Goal: Task Accomplishment & Management: Manage account settings

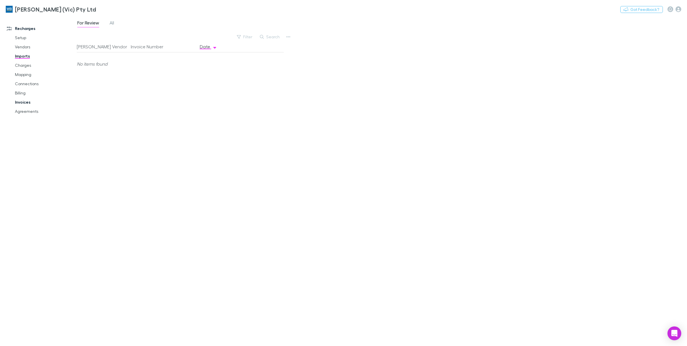
click at [21, 102] on link "Invoices" at bounding box center [45, 101] width 72 height 9
click at [298, 38] on button "Search" at bounding box center [297, 36] width 26 height 7
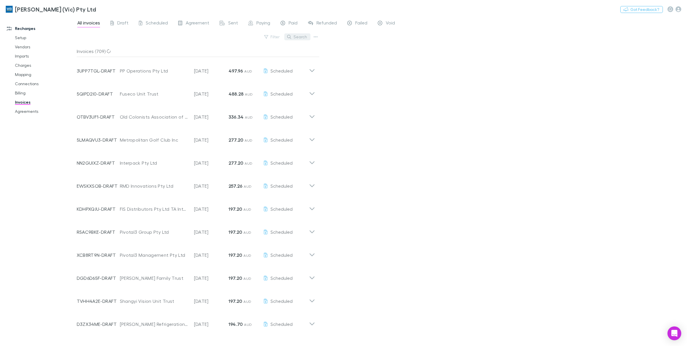
click at [301, 37] on button "Search" at bounding box center [297, 36] width 26 height 7
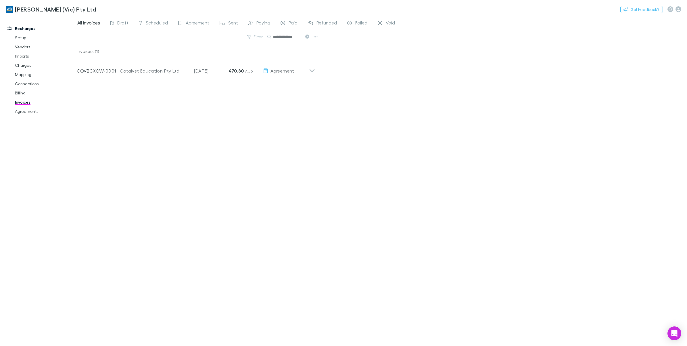
scroll to position [0, 3]
type input "**********"
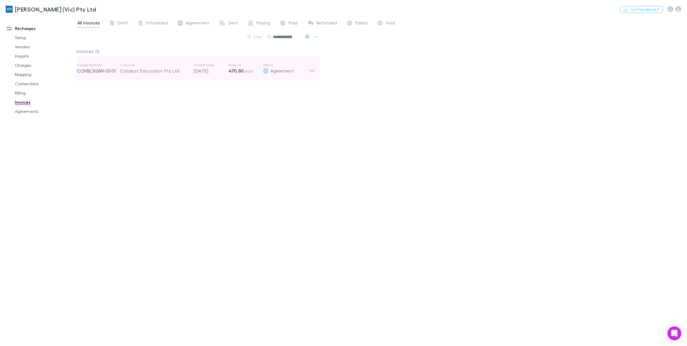
click at [313, 73] on icon at bounding box center [312, 69] width 6 height 12
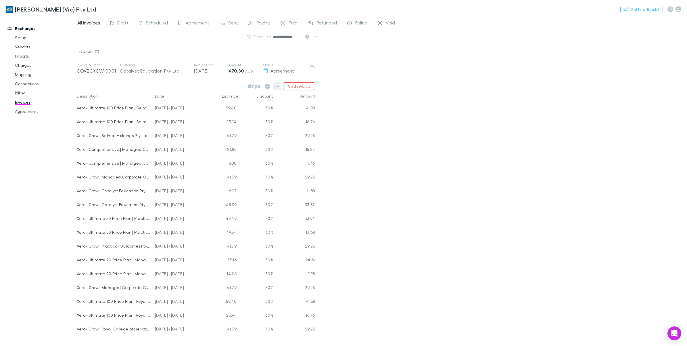
click at [277, 85] on icon "button" at bounding box center [278, 86] width 4 height 5
click at [243, 173] on p "View agreement" at bounding box center [242, 173] width 70 height 7
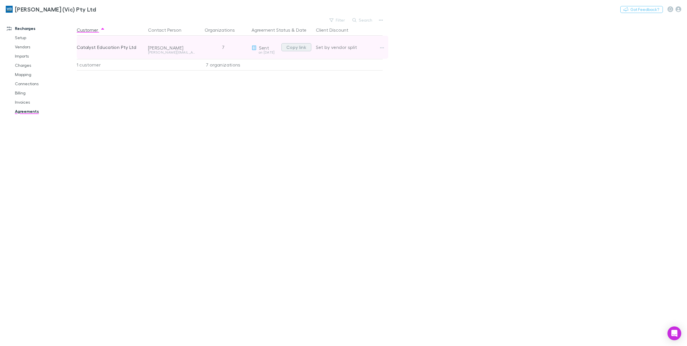
click at [290, 49] on button "Copy link" at bounding box center [297, 47] width 30 height 8
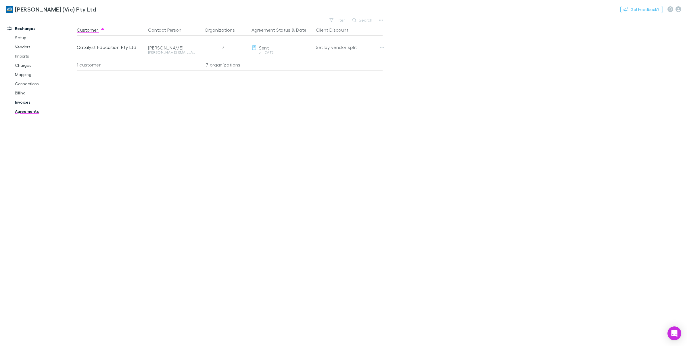
click at [27, 100] on link "Invoices" at bounding box center [45, 101] width 72 height 9
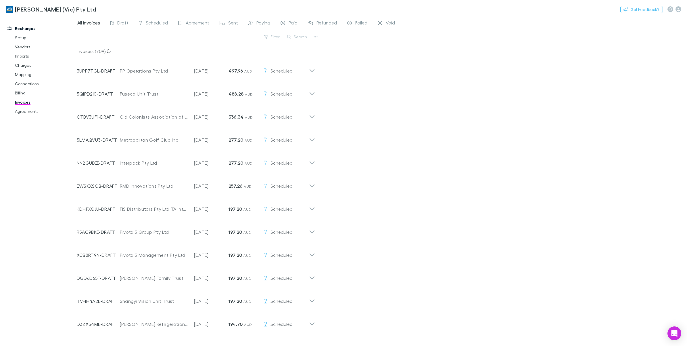
click at [300, 37] on button "Search" at bounding box center [297, 36] width 26 height 7
click at [299, 39] on button "Search" at bounding box center [297, 36] width 26 height 7
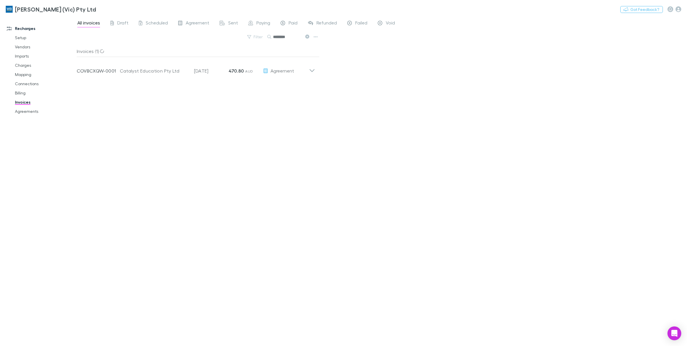
type input "********"
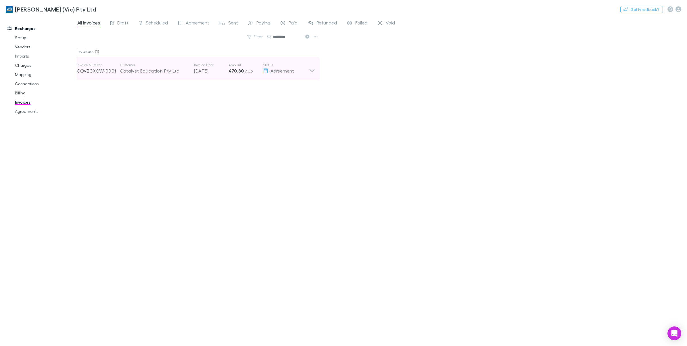
click at [310, 70] on icon at bounding box center [312, 69] width 6 height 12
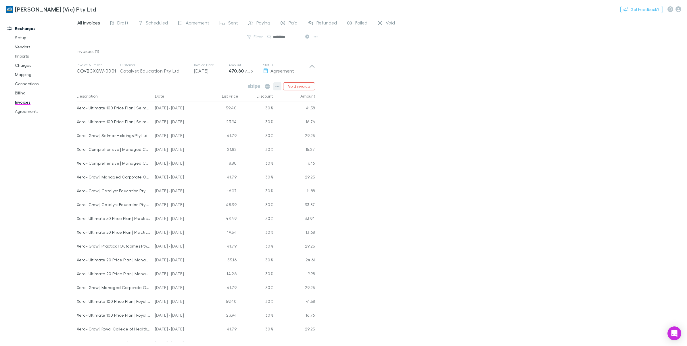
click at [276, 86] on icon "button" at bounding box center [278, 86] width 4 height 1
click at [247, 120] on p "Mark as paid" at bounding box center [242, 119] width 70 height 7
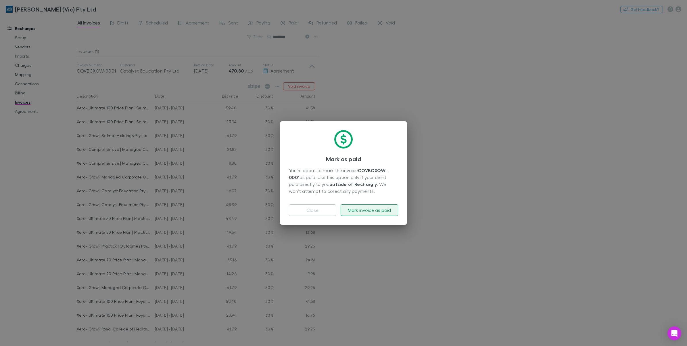
click at [372, 212] on button "Mark invoice as paid" at bounding box center [370, 210] width 58 height 12
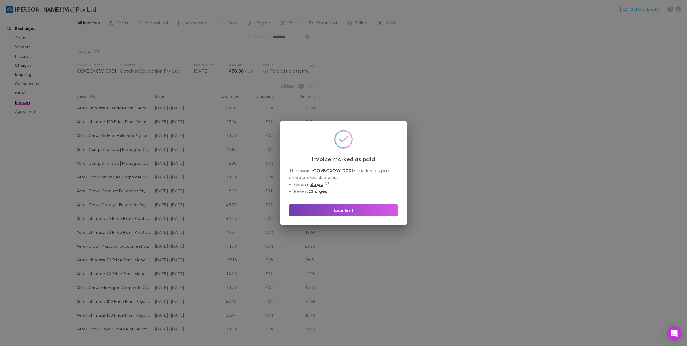
click at [369, 209] on button "Excellent" at bounding box center [343, 210] width 109 height 12
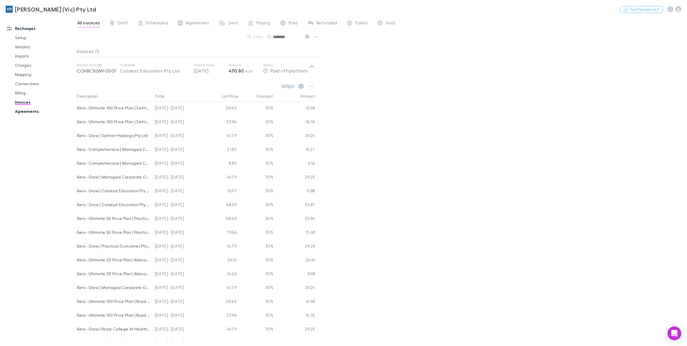
click at [33, 111] on link "Agreements" at bounding box center [45, 111] width 72 height 9
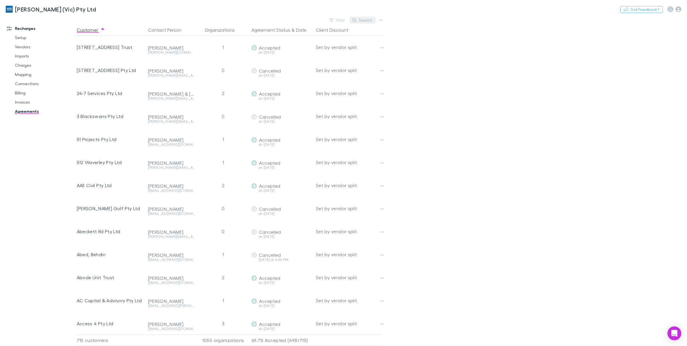
click at [363, 19] on button "Search" at bounding box center [363, 20] width 26 height 7
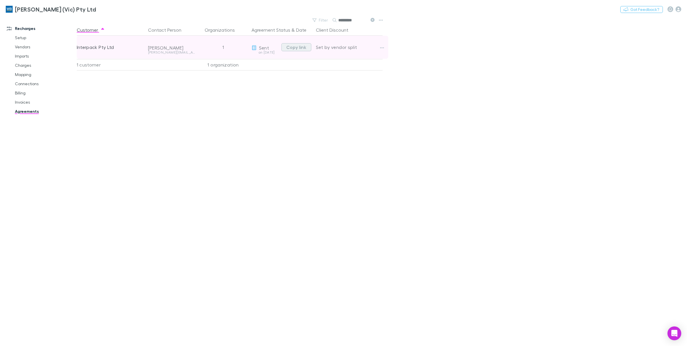
type input "*********"
click at [299, 49] on button "Copy link" at bounding box center [297, 47] width 30 height 8
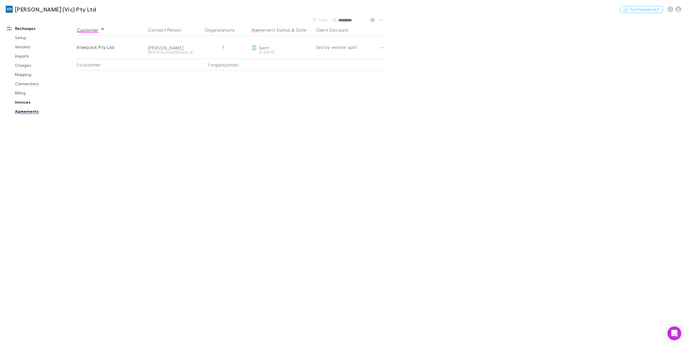
click at [22, 102] on link "Invoices" at bounding box center [45, 101] width 72 height 9
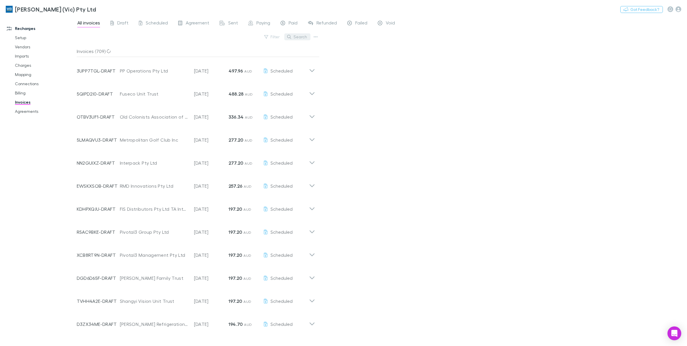
click at [297, 39] on button "Search" at bounding box center [297, 36] width 26 height 7
click at [297, 39] on input "*********" at bounding box center [287, 37] width 29 height 8
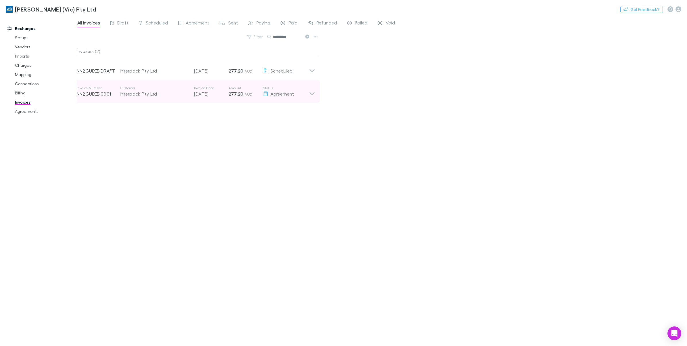
click at [310, 92] on icon at bounding box center [311, 93] width 5 height 3
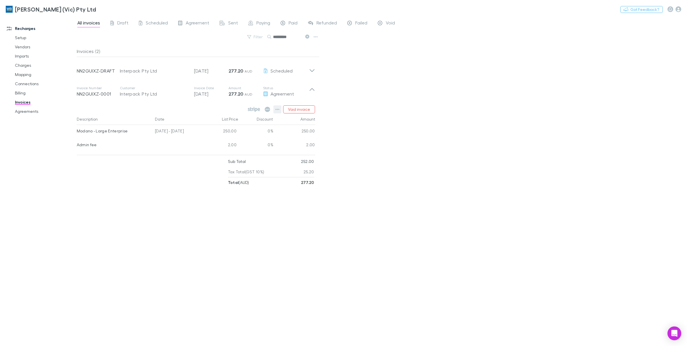
click at [280, 108] on icon "button" at bounding box center [278, 109] width 4 height 5
click at [232, 143] on p "Mark as paid" at bounding box center [242, 142] width 70 height 7
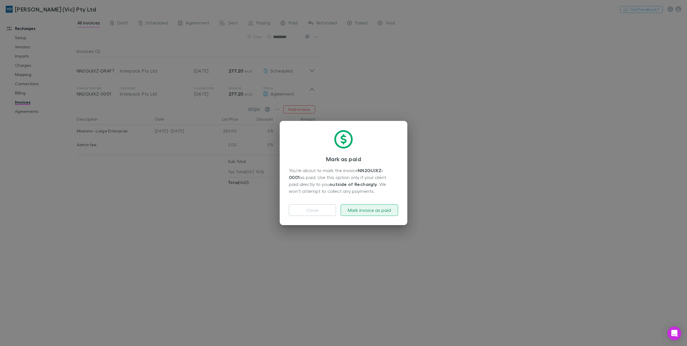
click at [363, 206] on button "Mark invoice as paid" at bounding box center [370, 210] width 58 height 12
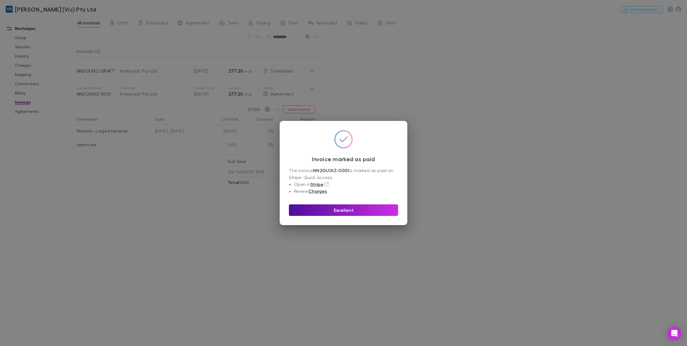
click at [365, 208] on button "Excellent" at bounding box center [343, 210] width 109 height 12
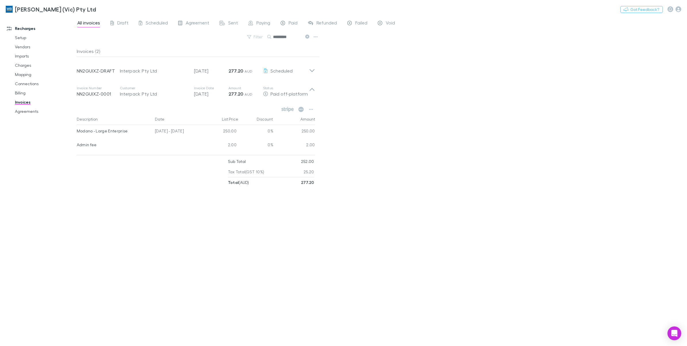
click at [452, 44] on div "All invoices Draft Scheduled Agreement Sent Paying Paid Refunded Failed Void Fi…" at bounding box center [382, 181] width 611 height 330
drag, startPoint x: 112, startPoint y: 94, endPoint x: 78, endPoint y: 93, distance: 34.2
click at [78, 93] on p "NN2GUIXZ-0001" at bounding box center [98, 93] width 43 height 7
click at [309, 36] on icon at bounding box center [307, 37] width 4 height 4
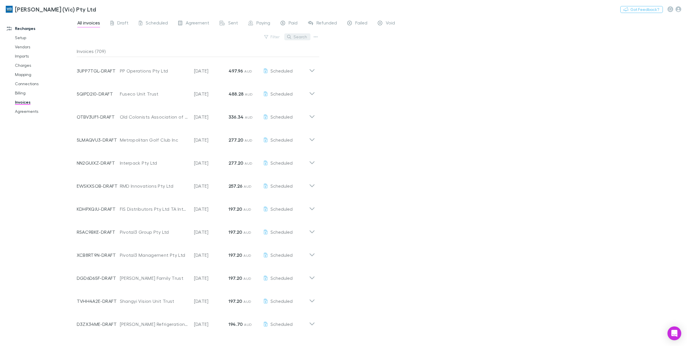
click at [298, 36] on button "Search" at bounding box center [297, 36] width 26 height 7
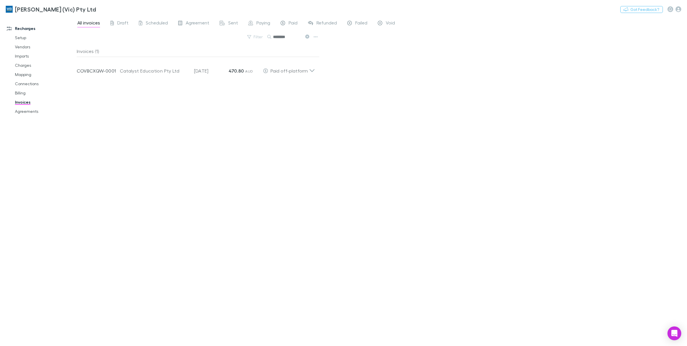
click at [298, 36] on input "********" at bounding box center [287, 37] width 29 height 8
type input "********"
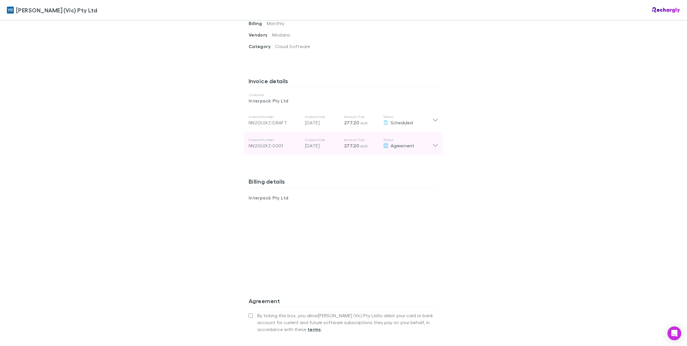
scroll to position [226, 0]
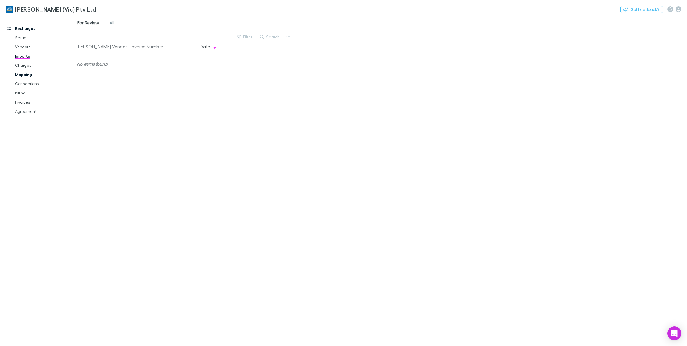
click at [26, 76] on link "Mapping" at bounding box center [45, 74] width 72 height 9
click at [20, 91] on link "Billing" at bounding box center [45, 92] width 72 height 9
click at [24, 85] on link "Connections" at bounding box center [45, 83] width 72 height 9
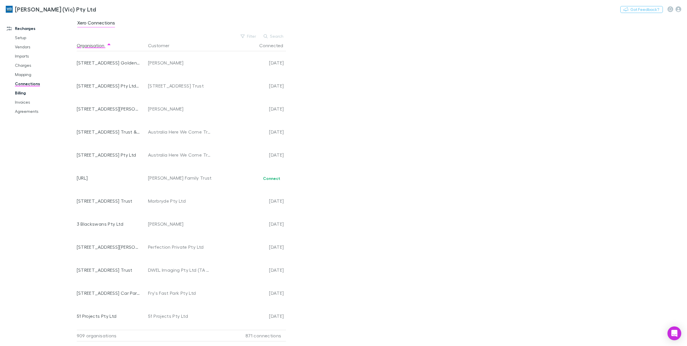
click at [21, 95] on link "Billing" at bounding box center [45, 92] width 72 height 9
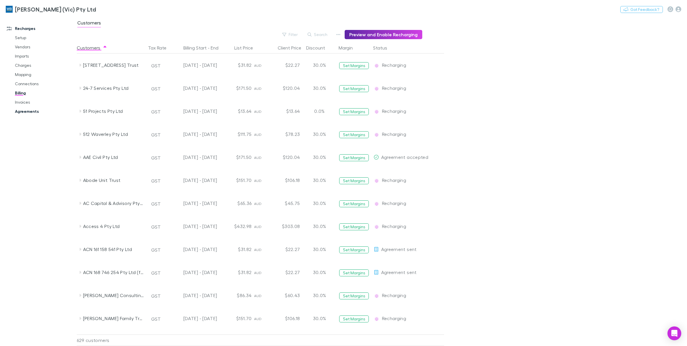
click at [37, 114] on link "Agreements" at bounding box center [45, 111] width 72 height 9
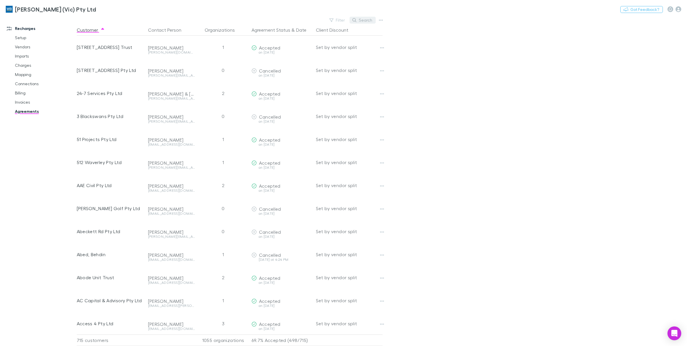
click at [360, 21] on button "Search" at bounding box center [363, 20] width 26 height 7
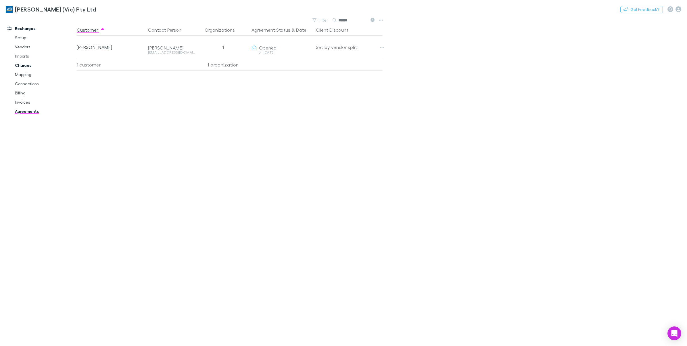
type input "******"
click at [25, 65] on link "Charges" at bounding box center [45, 65] width 72 height 9
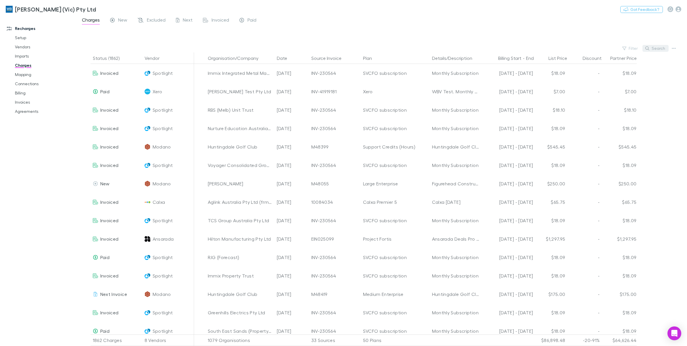
click at [661, 48] on button "Search" at bounding box center [656, 48] width 26 height 7
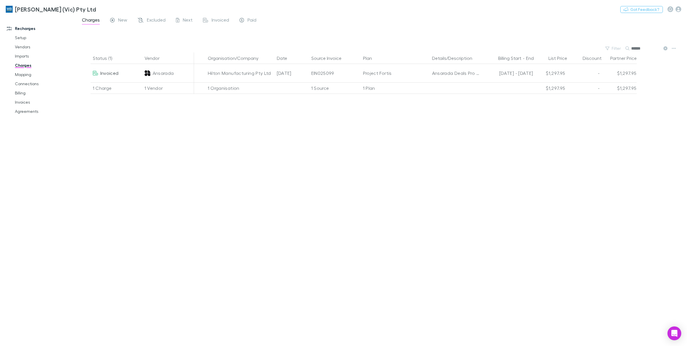
type input "******"
click at [575, 204] on div "Status (1) Vendor Organisation/Company Date Source Invoice Plan Details/Descrip…" at bounding box center [382, 198] width 611 height 293
click at [26, 75] on link "Mapping" at bounding box center [45, 74] width 72 height 9
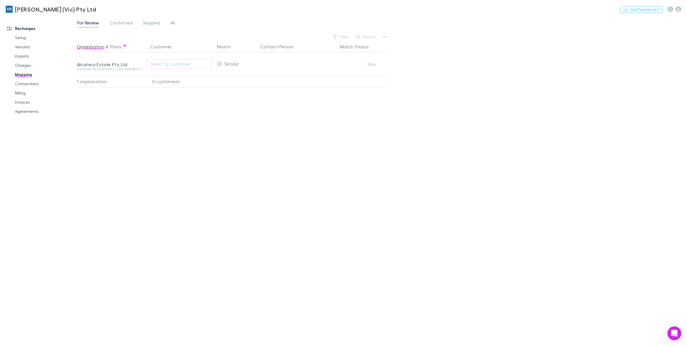
click at [379, 29] on div "For Review Confirmed Skipped All" at bounding box center [382, 24] width 611 height 11
drag, startPoint x: 374, startPoint y: 35, endPoint x: 371, endPoint y: 70, distance: 34.7
click at [374, 35] on button "Search" at bounding box center [366, 36] width 26 height 7
type input "****"
click at [531, 148] on div "For Review Confirmed Skipped All Filter Search **** Organisation & Plans Custom…" at bounding box center [382, 181] width 611 height 330
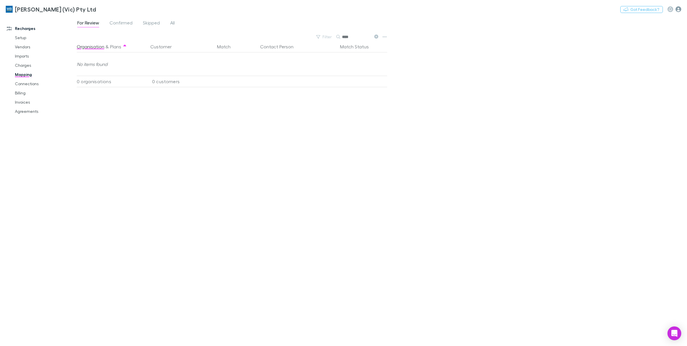
click at [681, 10] on icon "button" at bounding box center [679, 9] width 6 height 6
click at [629, 120] on span "Integrations" at bounding box center [642, 119] width 70 height 7
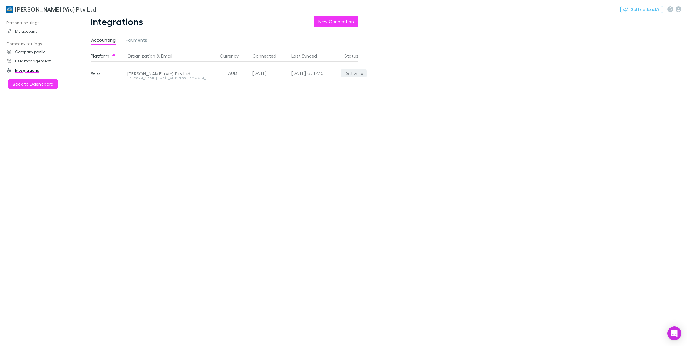
click at [362, 71] on icon "button" at bounding box center [362, 73] width 3 height 4
click at [158, 135] on div at bounding box center [343, 173] width 687 height 346
click at [42, 81] on button "Back to Dashboard" at bounding box center [33, 83] width 50 height 9
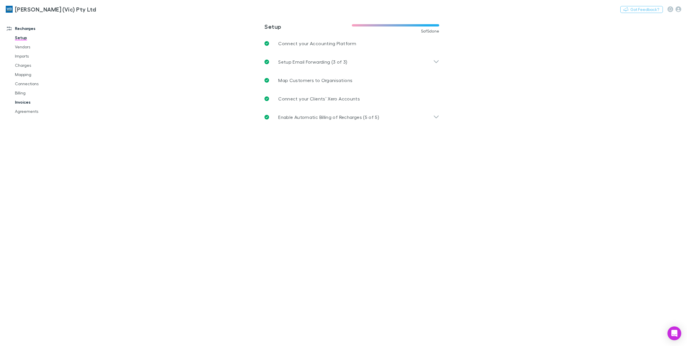
click at [26, 103] on link "Invoices" at bounding box center [45, 101] width 72 height 9
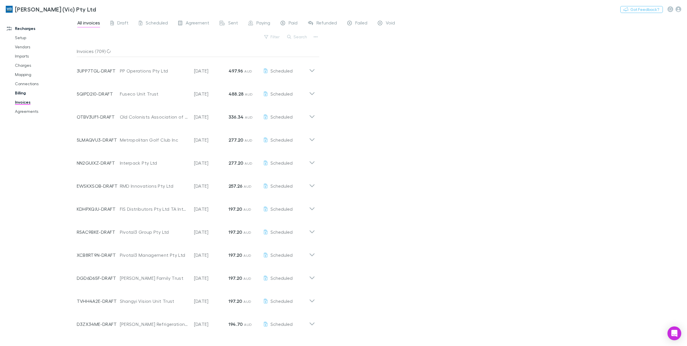
click at [26, 94] on link "Billing" at bounding box center [45, 92] width 72 height 9
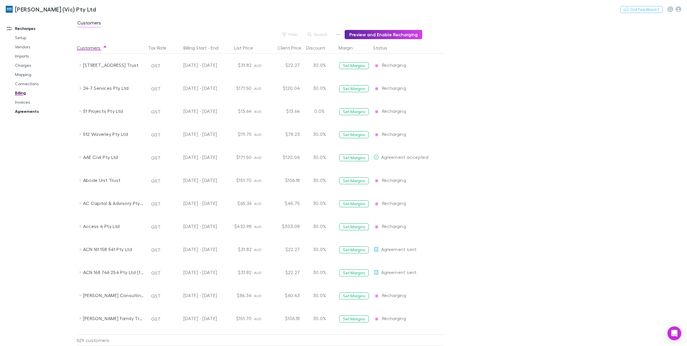
click at [27, 114] on link "Agreements" at bounding box center [45, 111] width 72 height 9
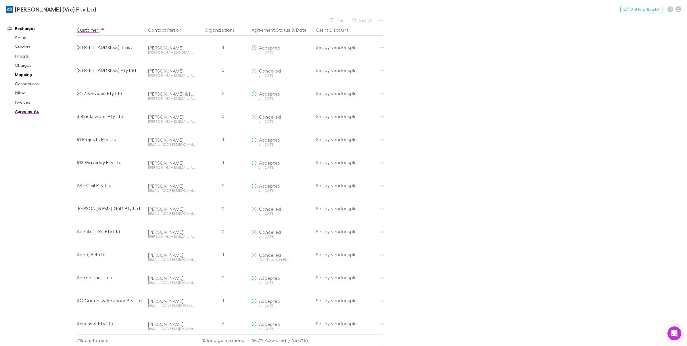
click at [29, 75] on link "Mapping" at bounding box center [45, 74] width 72 height 9
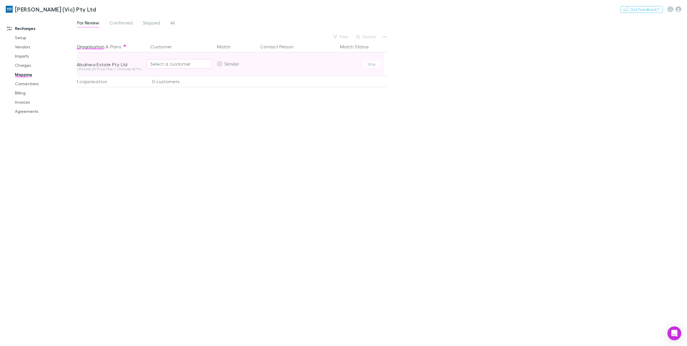
click at [166, 66] on div "Select a customer" at bounding box center [179, 63] width 58 height 7
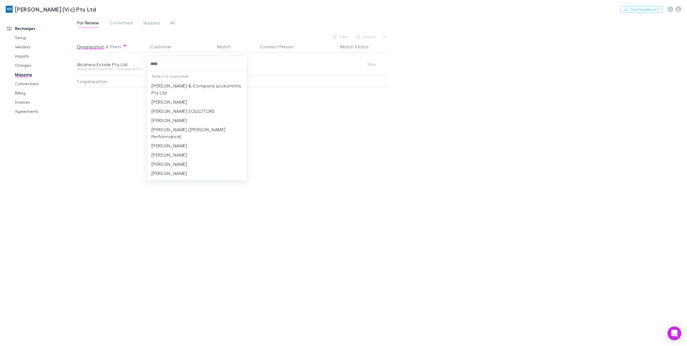
type input "****"
click at [177, 273] on div at bounding box center [343, 173] width 687 height 346
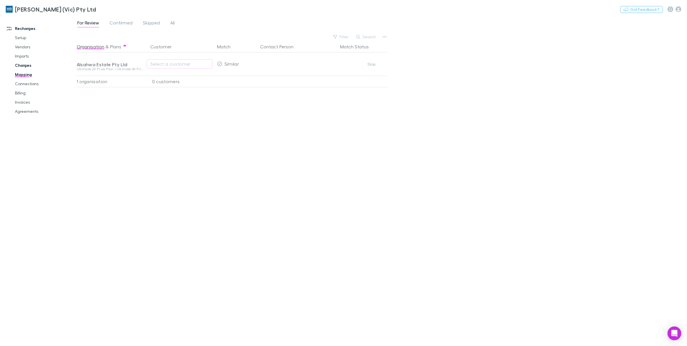
click at [27, 68] on link "Charges" at bounding box center [45, 65] width 72 height 9
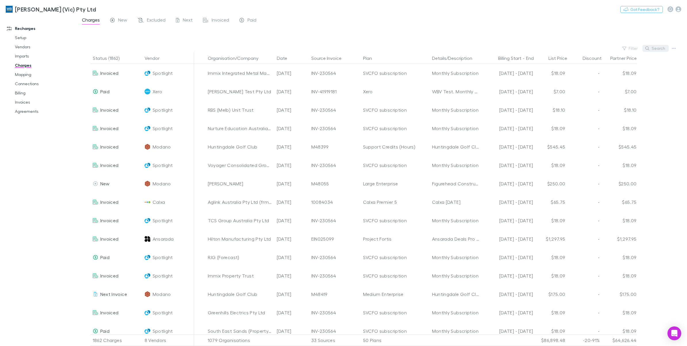
click at [652, 46] on button "Search" at bounding box center [656, 48] width 26 height 7
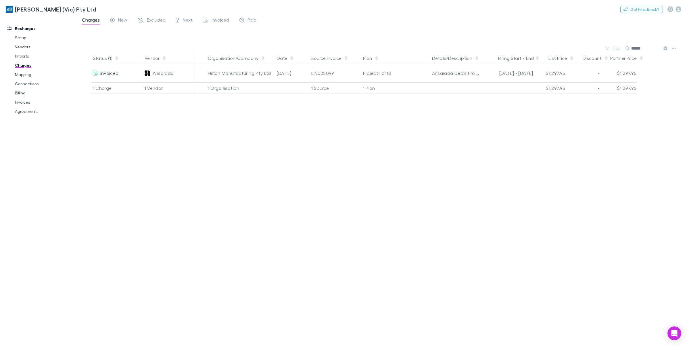
type input "******"
drag, startPoint x: 480, startPoint y: 58, endPoint x: 498, endPoint y: 59, distance: 17.3
click at [498, 59] on div "Status (1) Vendor Organisation/Company Date Source Invoice Plan Details/Descrip…" at bounding box center [357, 58] width 560 height 12
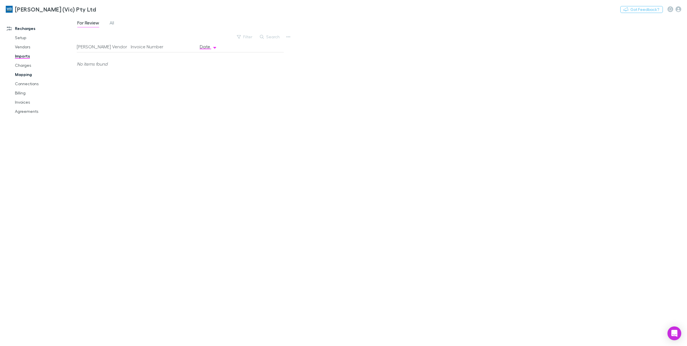
click at [18, 75] on link "Mapping" at bounding box center [45, 74] width 72 height 9
click at [22, 64] on link "Charges" at bounding box center [45, 65] width 72 height 9
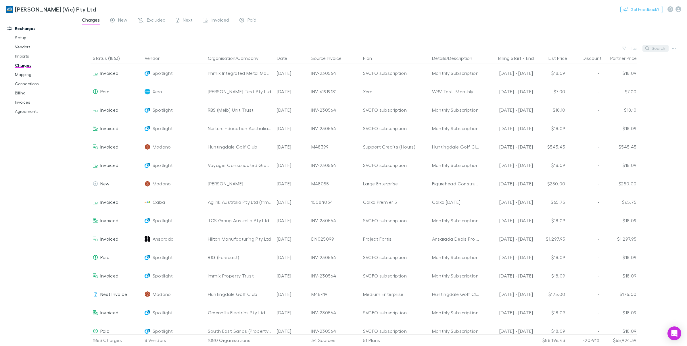
click at [655, 49] on button "Search" at bounding box center [656, 48] width 26 height 7
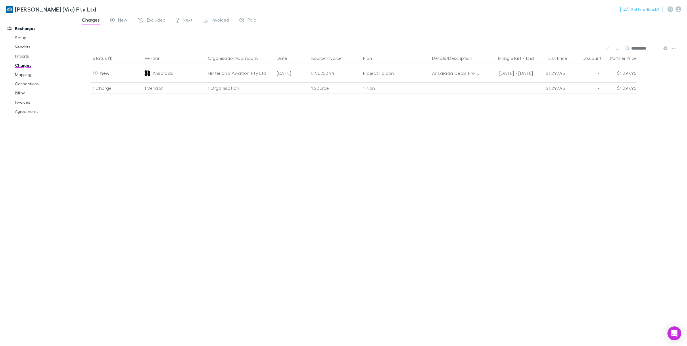
type input "**********"
click at [664, 49] on icon at bounding box center [666, 48] width 4 height 4
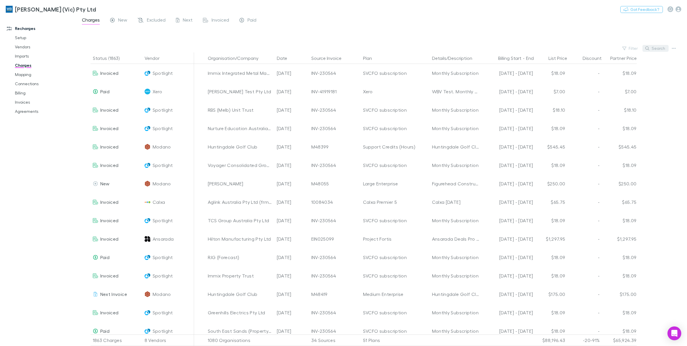
click at [649, 51] on button "Search" at bounding box center [656, 48] width 26 height 7
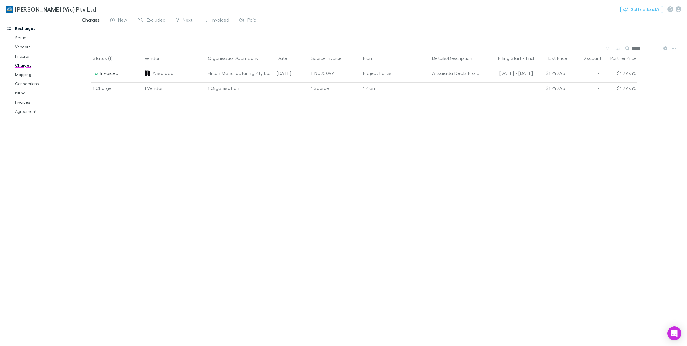
type input "******"
click at [666, 51] on button at bounding box center [665, 48] width 7 height 5
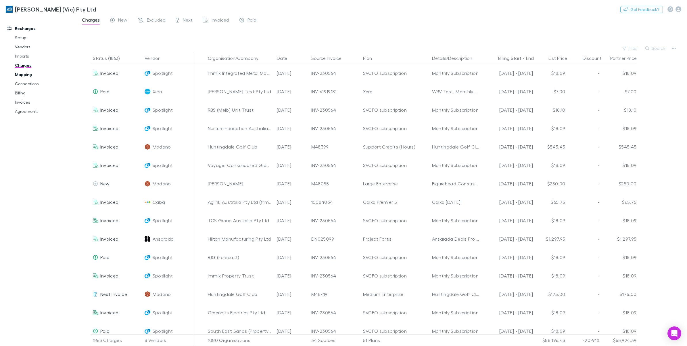
click at [27, 74] on link "Mapping" at bounding box center [45, 74] width 72 height 9
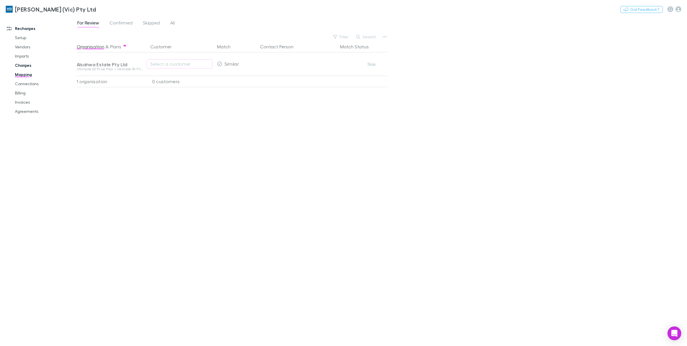
click at [24, 68] on link "Charges" at bounding box center [45, 65] width 72 height 9
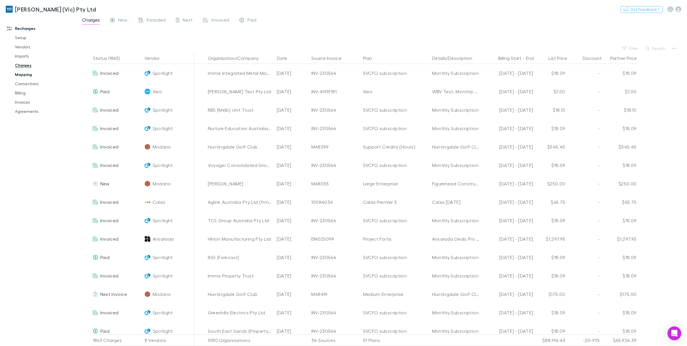
click at [29, 76] on link "Mapping" at bounding box center [45, 74] width 72 height 9
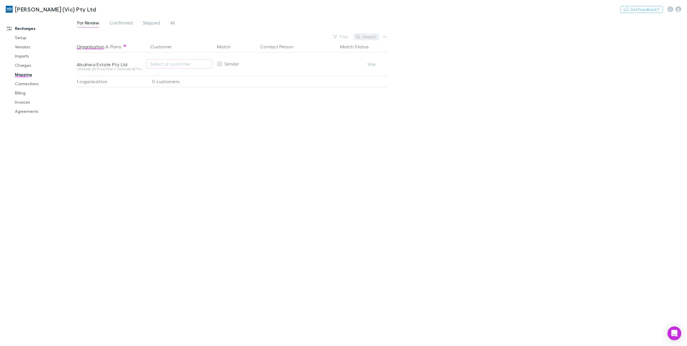
click at [366, 34] on button "Search" at bounding box center [366, 36] width 26 height 7
type input "*"
click at [39, 108] on link "Agreements" at bounding box center [45, 111] width 72 height 9
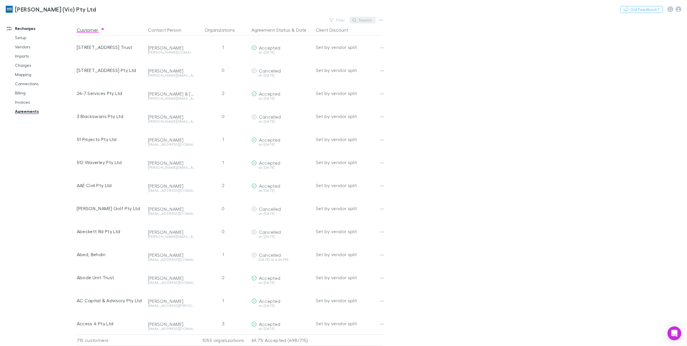
click at [361, 21] on button "Search" at bounding box center [363, 20] width 26 height 7
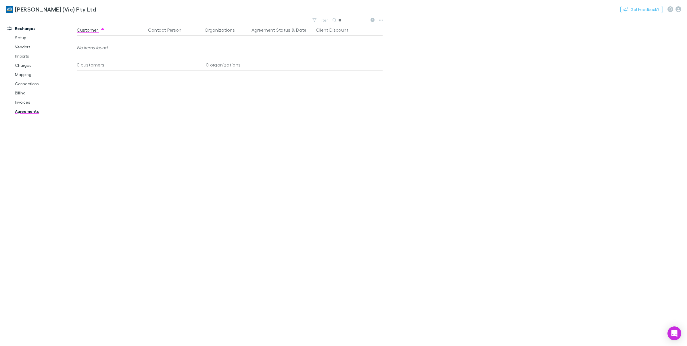
type input "*"
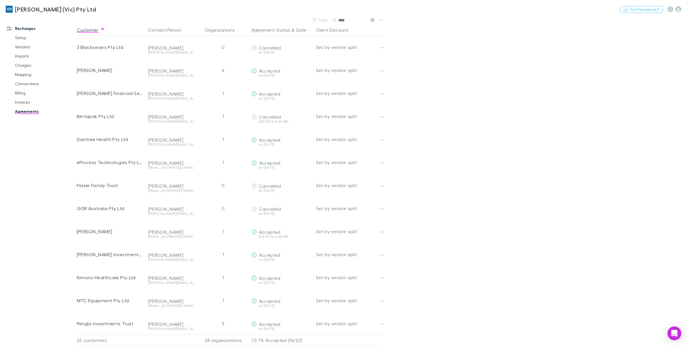
click at [596, 134] on main "Filter Search **** Customer Contact Person Organizations Agreement Status & Dat…" at bounding box center [382, 181] width 611 height 330
click at [551, 163] on main "Filter Search **** Customer Contact Person Organizations Agreement Status & Dat…" at bounding box center [382, 181] width 611 height 330
click at [354, 21] on input "****" at bounding box center [352, 20] width 29 height 8
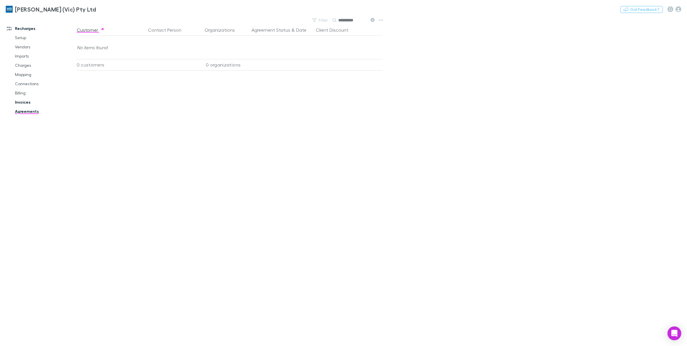
type input "**********"
click at [17, 104] on link "Invoices" at bounding box center [45, 101] width 72 height 9
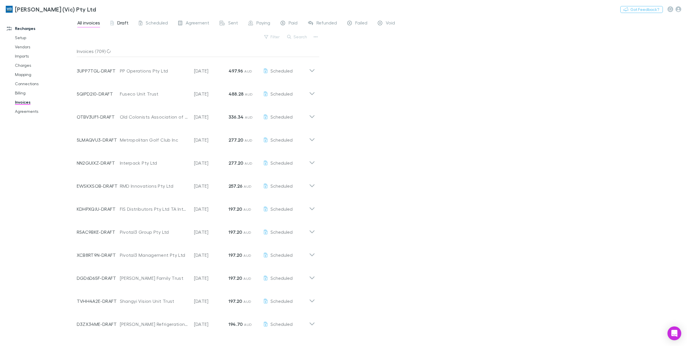
click at [119, 23] on span "Draft" at bounding box center [122, 23] width 11 height 7
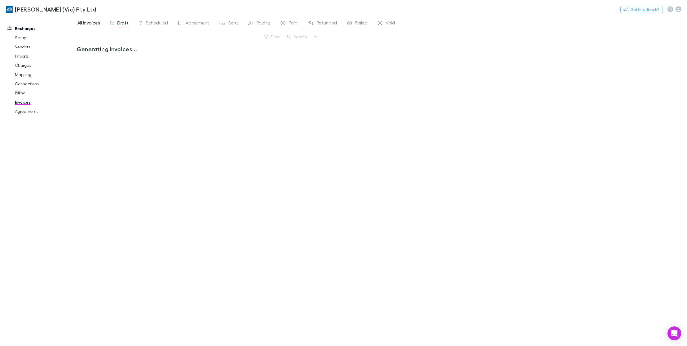
click at [90, 24] on span "All invoices" at bounding box center [88, 23] width 23 height 7
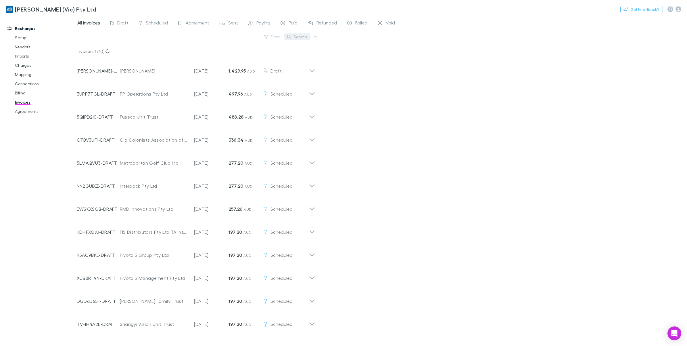
click at [306, 36] on button "Search" at bounding box center [297, 36] width 26 height 7
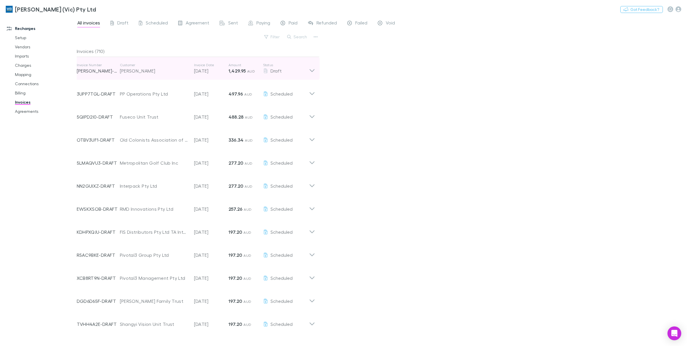
click at [312, 73] on icon at bounding box center [312, 69] width 6 height 12
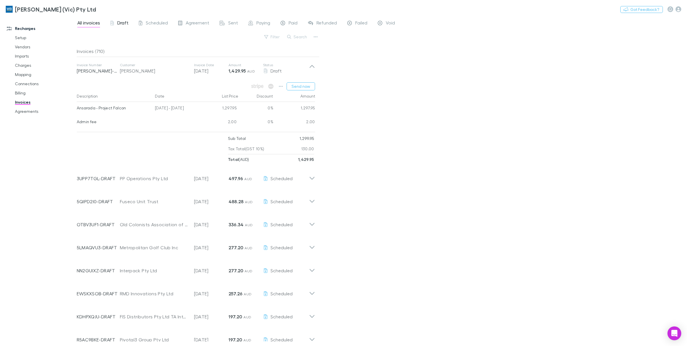
click at [122, 21] on span "Draft" at bounding box center [122, 23] width 11 height 7
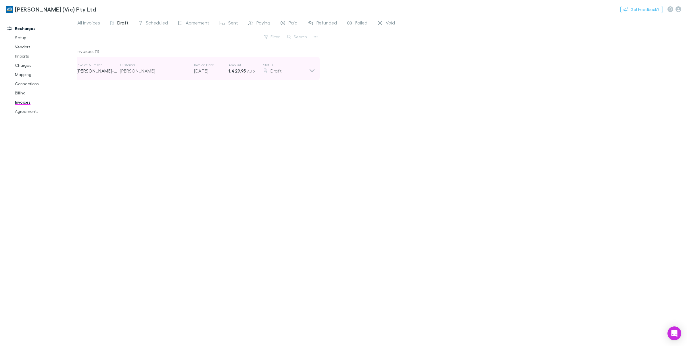
click at [313, 74] on icon at bounding box center [312, 69] width 6 height 12
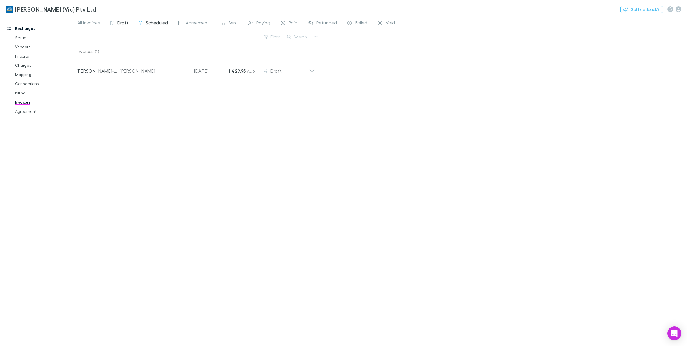
click at [164, 21] on span "Scheduled" at bounding box center [157, 23] width 22 height 7
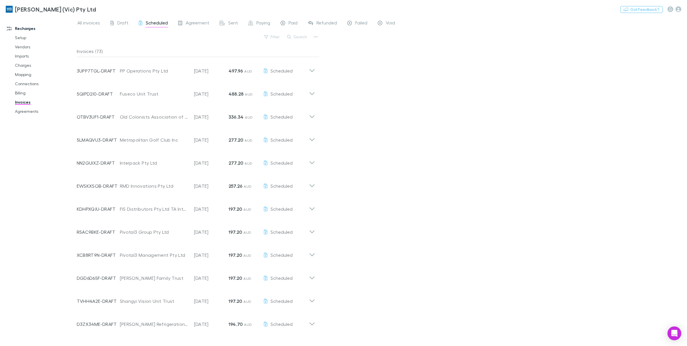
click at [122, 24] on span "Draft" at bounding box center [122, 23] width 11 height 7
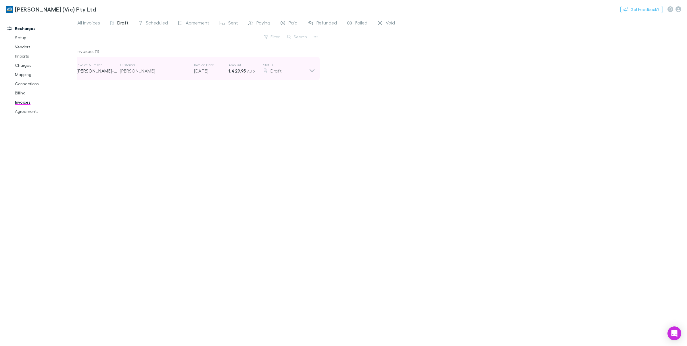
click at [315, 72] on div "Invoice Number [PERSON_NAME]-0825 Customer [PERSON_NAME] Invoice Date [DATE] Am…" at bounding box center [196, 68] width 248 height 23
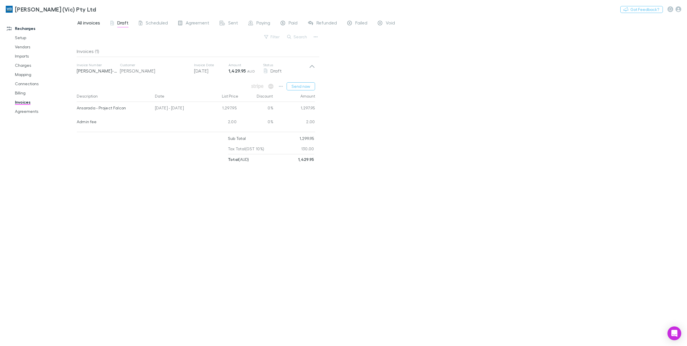
click at [87, 22] on span "All invoices" at bounding box center [88, 23] width 23 height 7
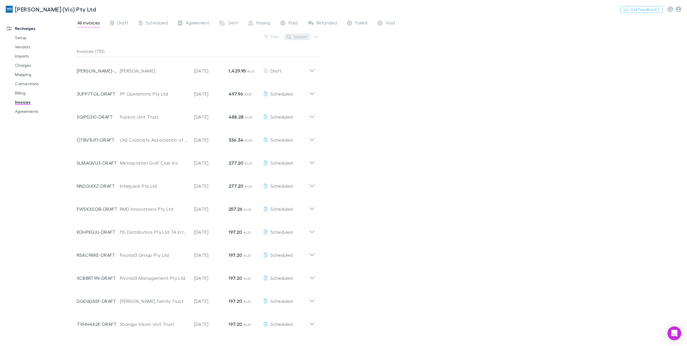
click at [299, 37] on button "Search" at bounding box center [297, 36] width 26 height 7
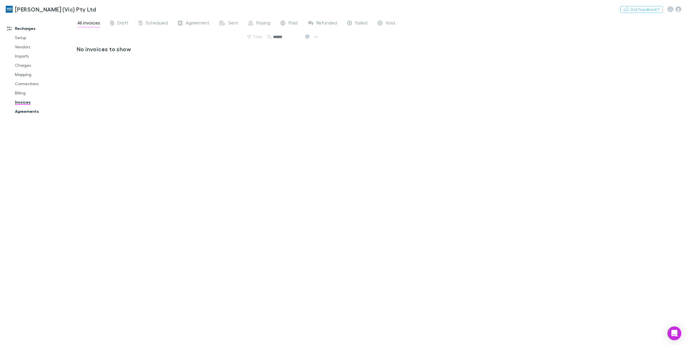
type input "******"
click at [28, 113] on link "Agreements" at bounding box center [45, 111] width 72 height 9
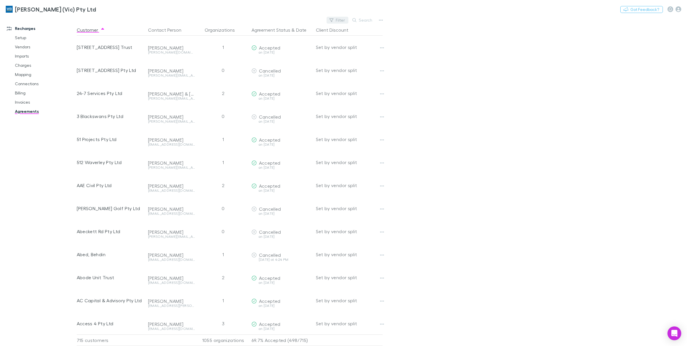
click at [347, 19] on button "Filter" at bounding box center [338, 20] width 22 height 7
click at [361, 21] on div at bounding box center [343, 173] width 687 height 346
click at [342, 17] on button "Filter" at bounding box center [338, 20] width 22 height 7
click at [370, 18] on div at bounding box center [343, 173] width 687 height 346
click at [368, 20] on button "Search" at bounding box center [363, 20] width 26 height 7
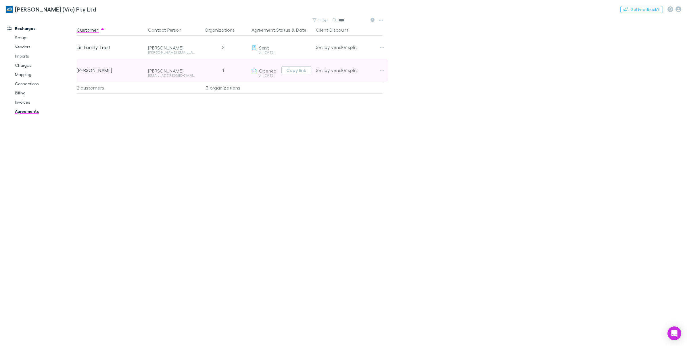
type input "****"
click at [169, 72] on div "[PERSON_NAME]" at bounding box center [171, 71] width 47 height 6
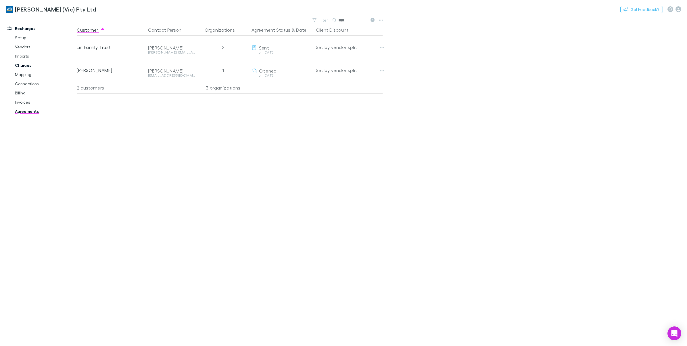
click at [24, 68] on link "Charges" at bounding box center [45, 65] width 72 height 9
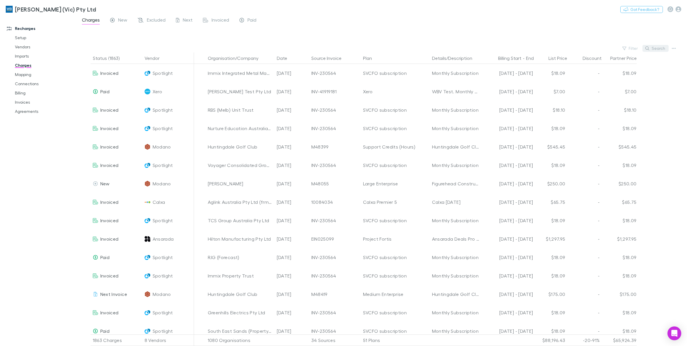
click at [653, 50] on button "Search" at bounding box center [656, 48] width 26 height 7
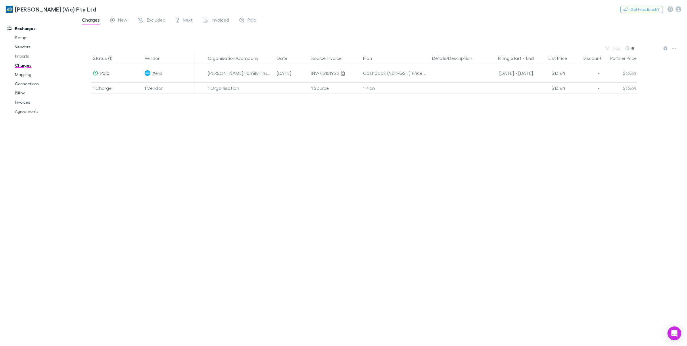
type input "*"
click at [653, 50] on input "******" at bounding box center [646, 48] width 29 height 8
type input "******"
click at [295, 168] on div "Status (1) Vendor Organisation/Company Date Source Invoice Plan Details/Descrip…" at bounding box center [382, 198] width 611 height 293
click at [30, 76] on link "Mapping" at bounding box center [45, 74] width 72 height 9
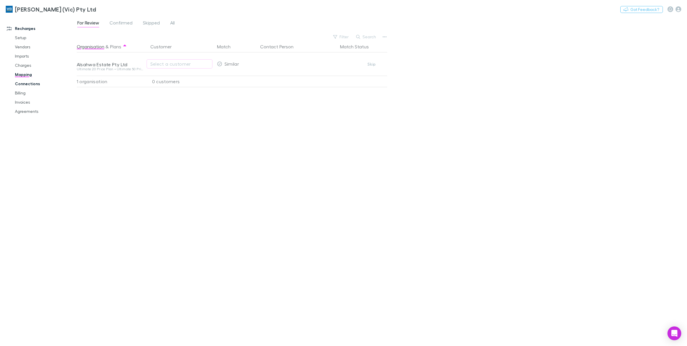
click at [25, 85] on link "Connections" at bounding box center [45, 83] width 72 height 9
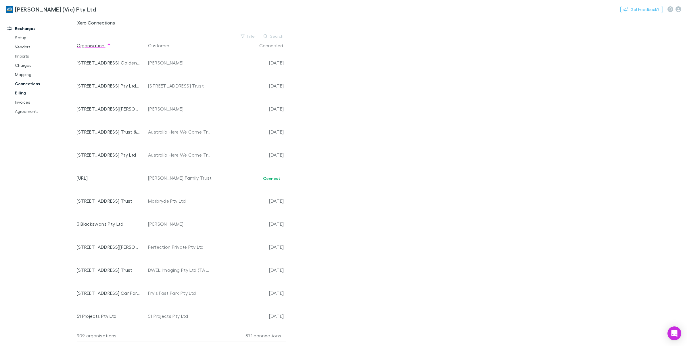
click at [20, 94] on link "Billing" at bounding box center [45, 92] width 72 height 9
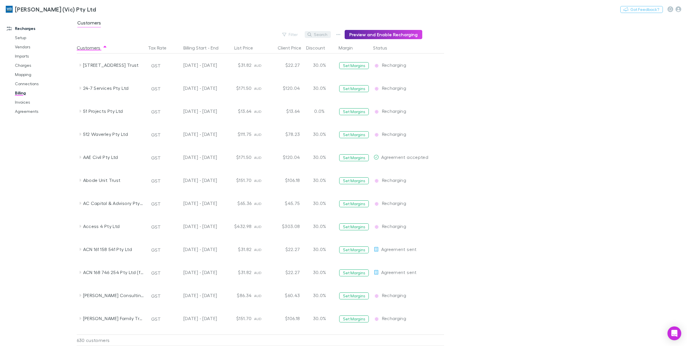
click at [324, 33] on button "Search" at bounding box center [318, 34] width 26 height 7
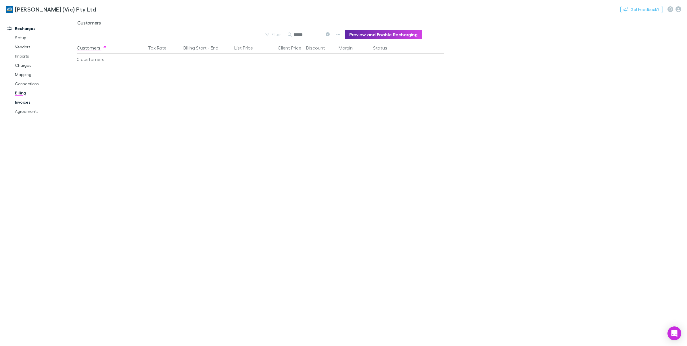
type input "******"
click at [21, 104] on link "Invoices" at bounding box center [45, 101] width 72 height 9
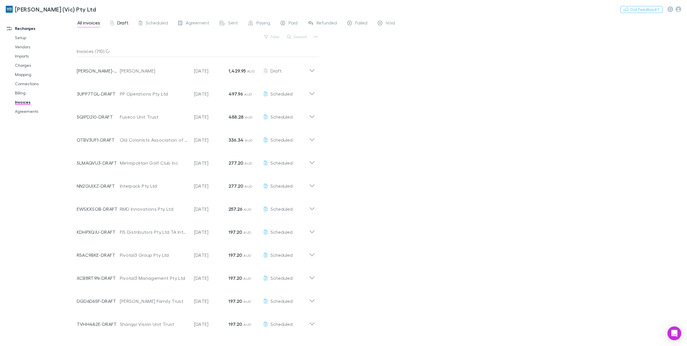
click at [124, 24] on span "Draft" at bounding box center [122, 23] width 11 height 7
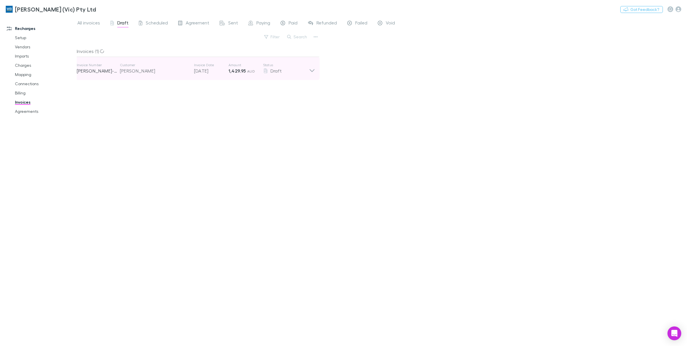
click at [314, 74] on icon at bounding box center [312, 69] width 6 height 12
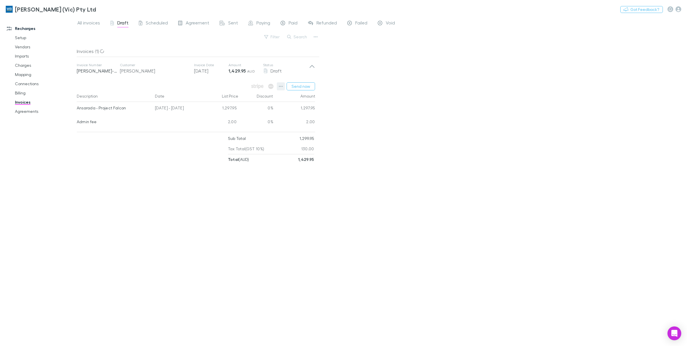
click at [282, 87] on icon "button" at bounding box center [281, 86] width 4 height 5
click at [415, 86] on div at bounding box center [343, 173] width 687 height 346
click at [25, 114] on link "Agreements" at bounding box center [45, 111] width 72 height 9
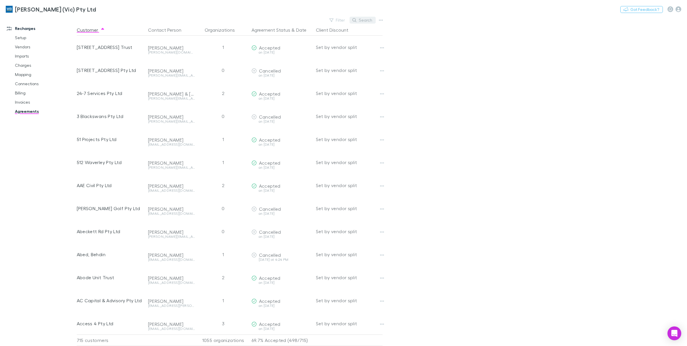
click at [367, 22] on button "Search" at bounding box center [363, 20] width 26 height 7
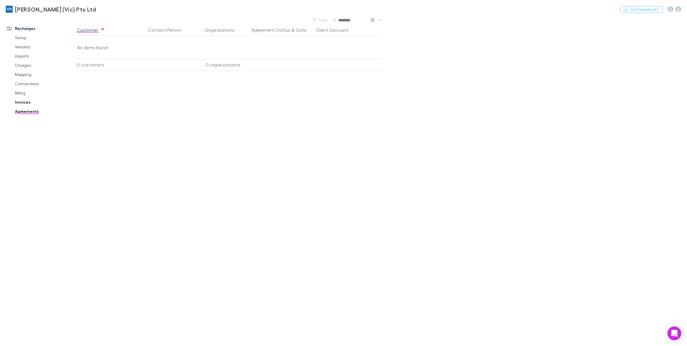
type input "********"
click at [18, 103] on link "Invoices" at bounding box center [45, 101] width 72 height 9
